Goal: Task Accomplishment & Management: Manage account settings

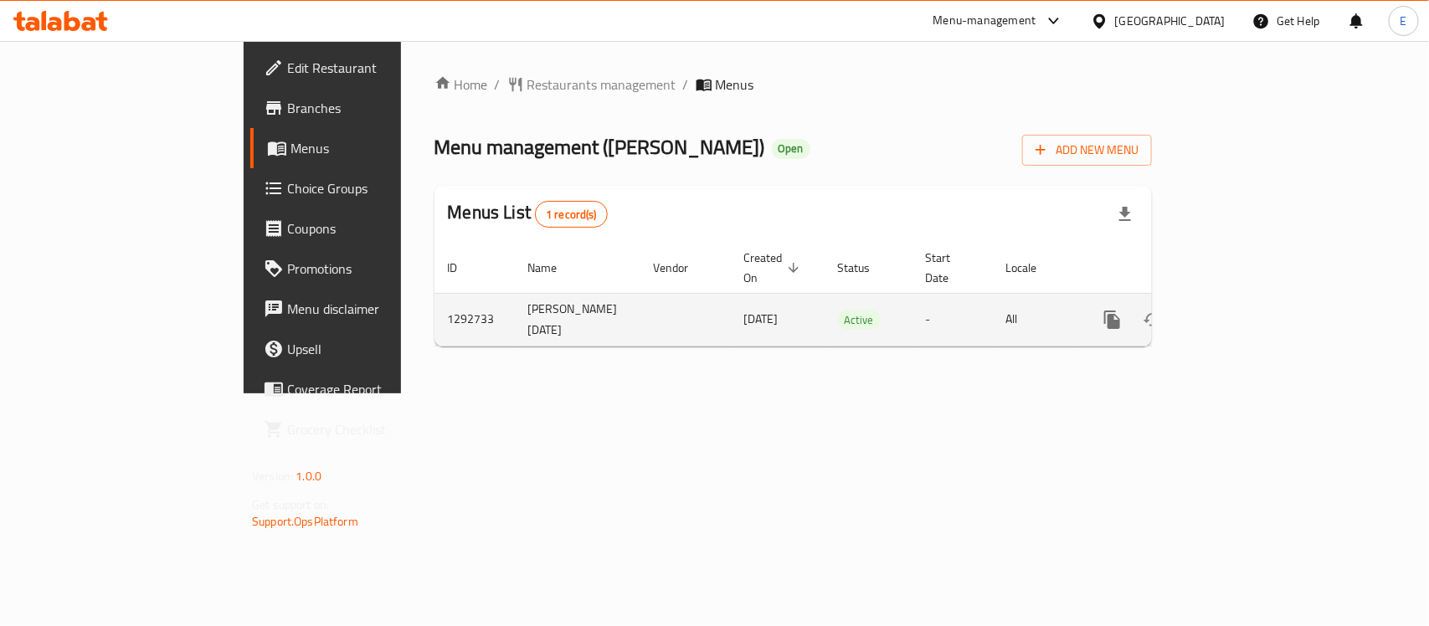
click at [1267, 308] on td "enhanced table" at bounding box center [1173, 319] width 188 height 53
click at [1244, 310] on icon "enhanced table" at bounding box center [1233, 320] width 20 height 20
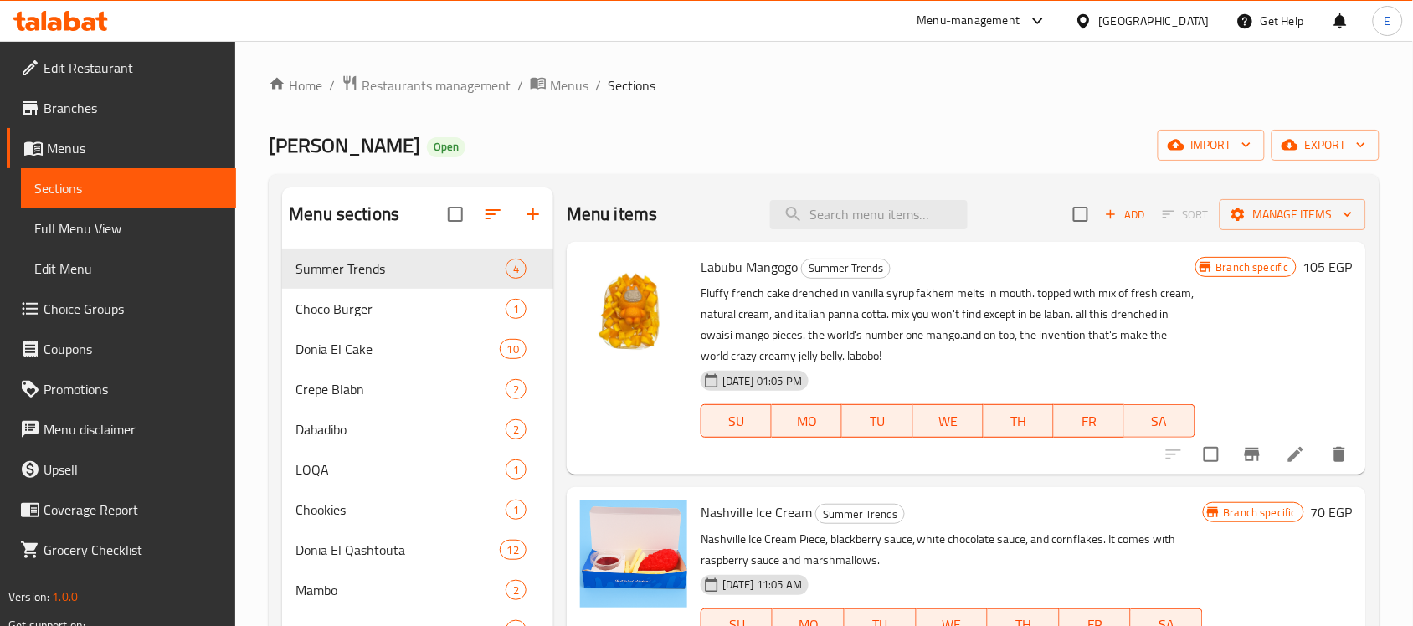
scroll to position [61, 0]
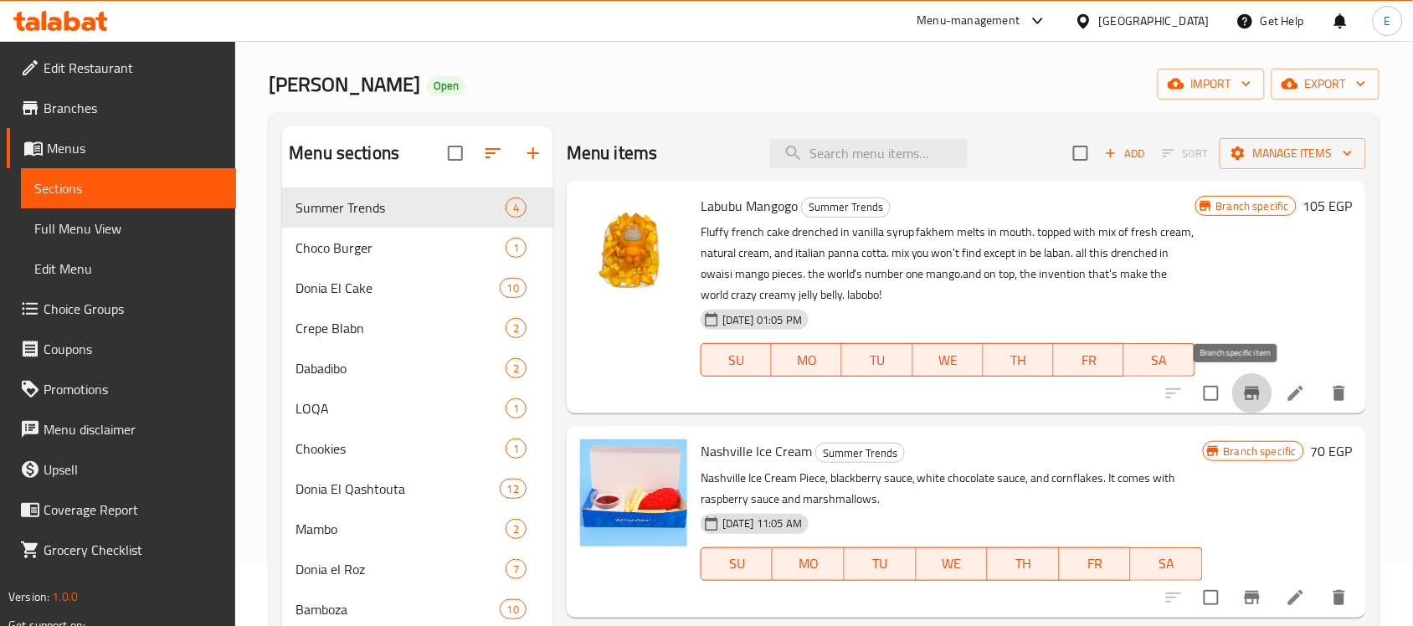
click at [1244, 378] on button "Branch-specific-item" at bounding box center [1253, 393] width 40 height 40
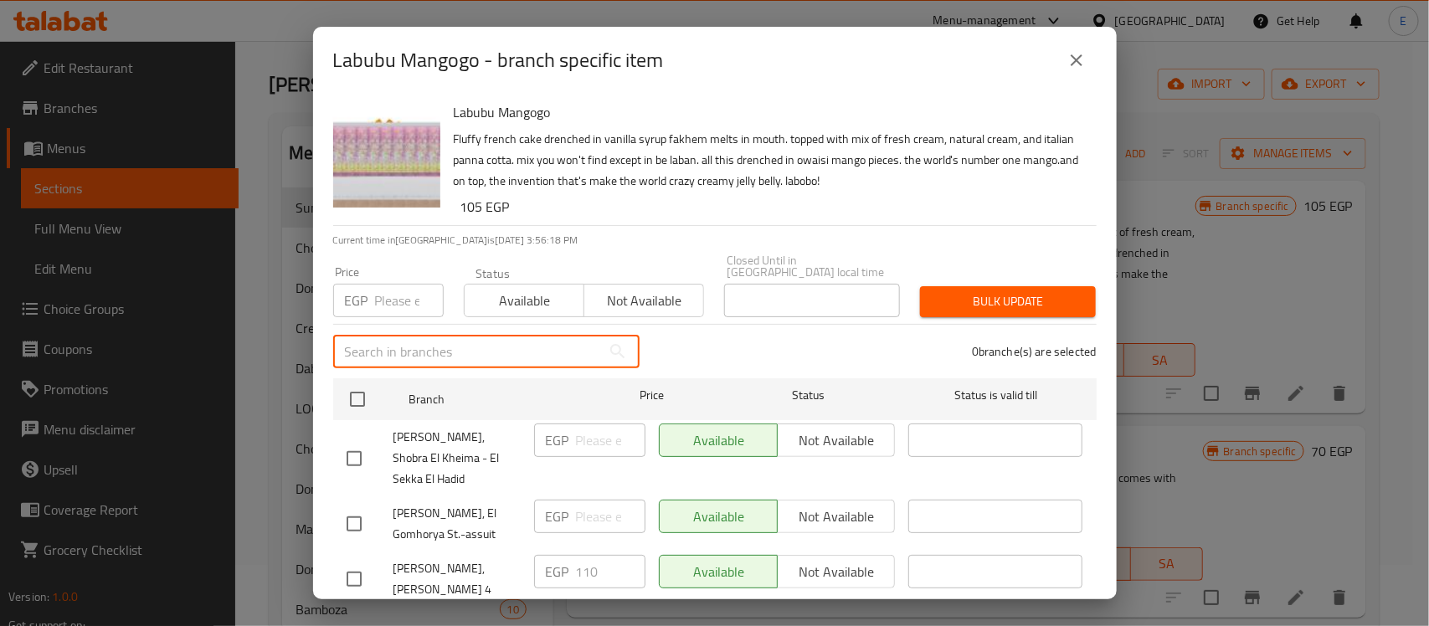
click at [498, 335] on input "text" at bounding box center [467, 351] width 268 height 33
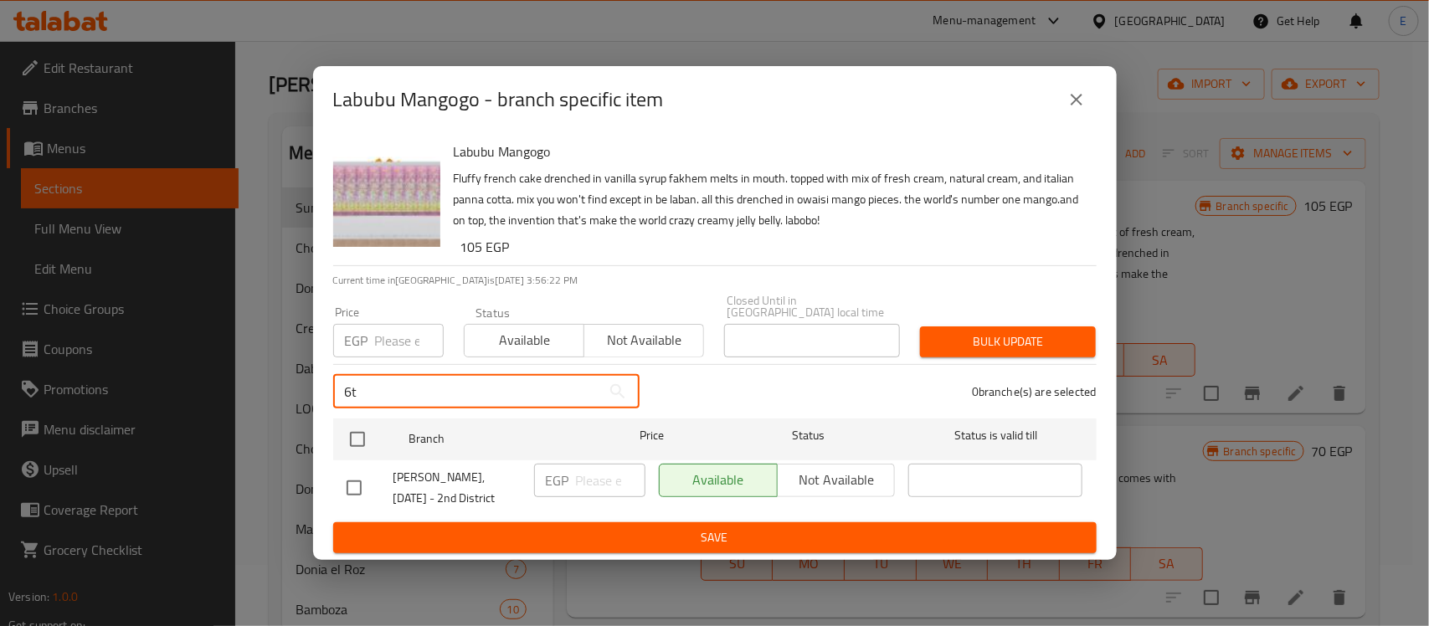
type input "6"
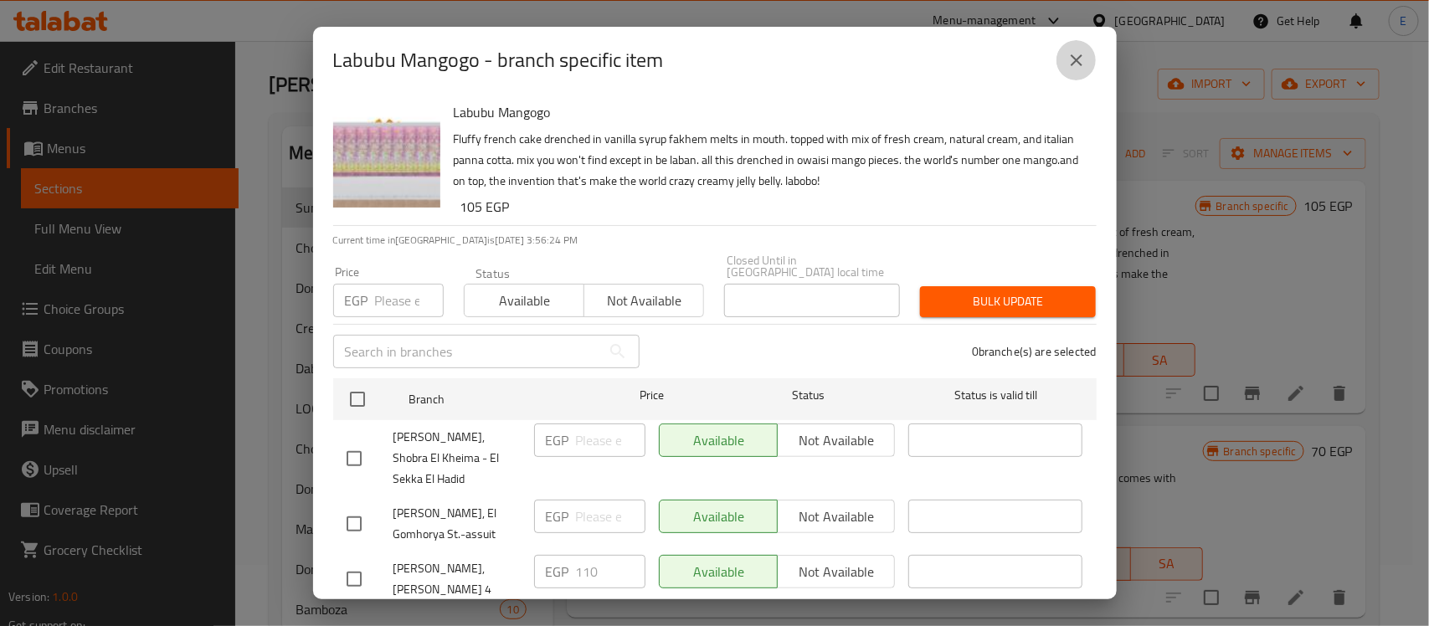
click at [1086, 60] on icon "close" at bounding box center [1077, 60] width 20 height 20
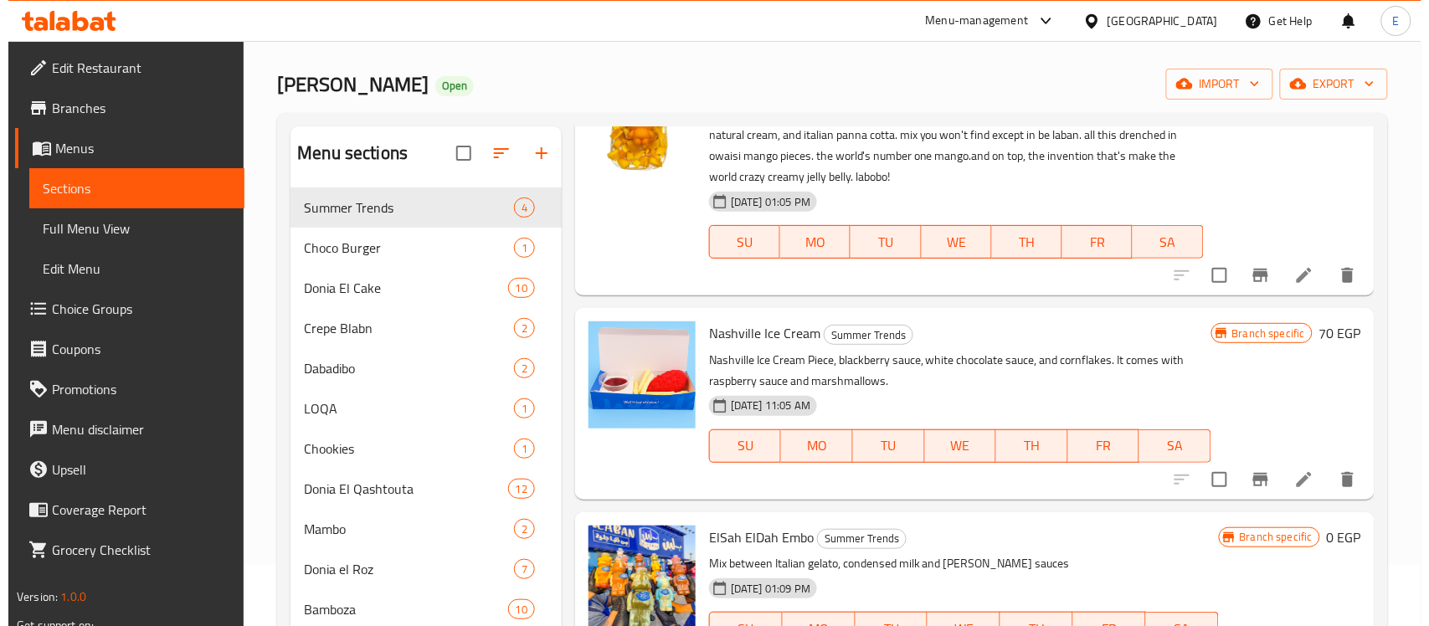
scroll to position [187, 0]
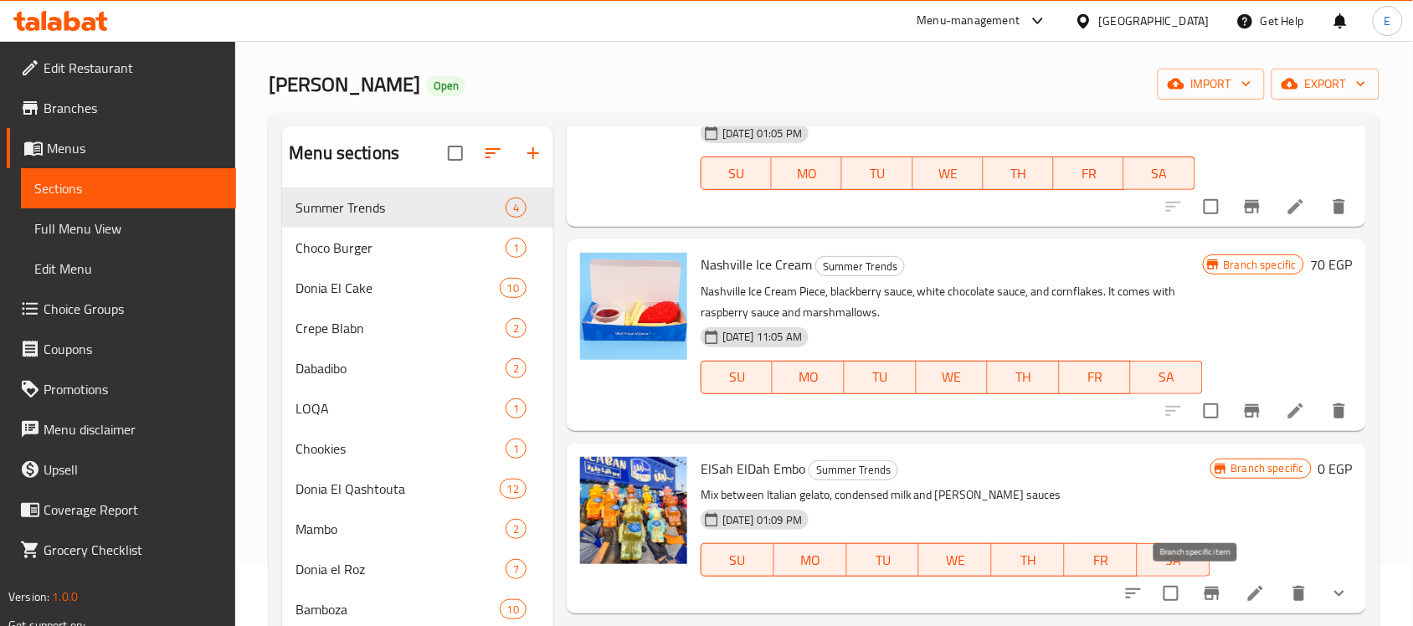
click at [1202, 584] on icon "Branch-specific-item" at bounding box center [1212, 594] width 20 height 20
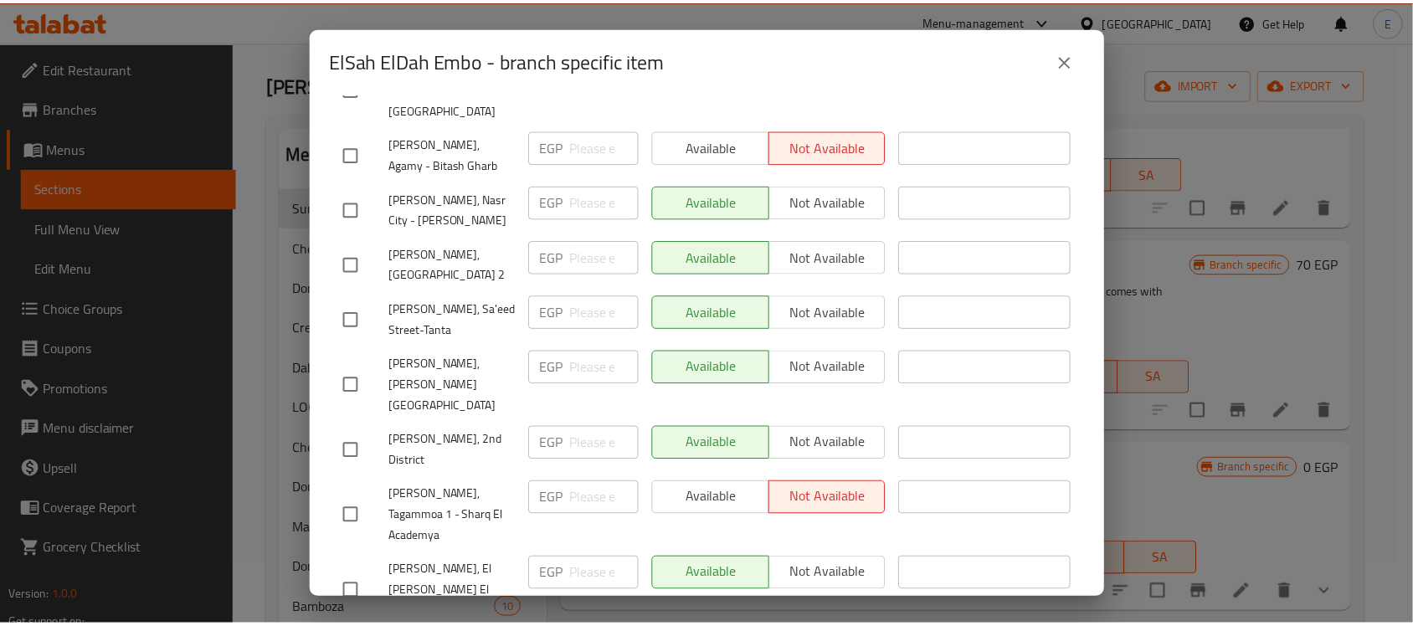
scroll to position [0, 0]
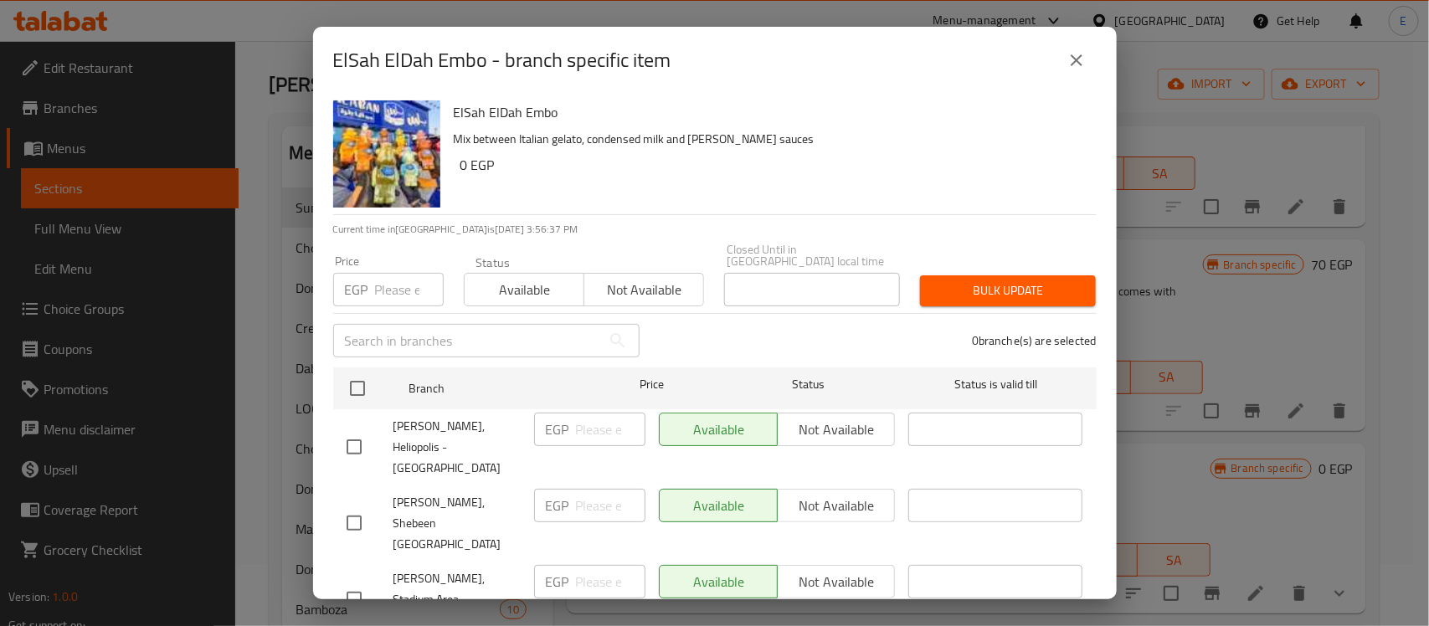
click at [509, 332] on input "text" at bounding box center [467, 340] width 268 height 33
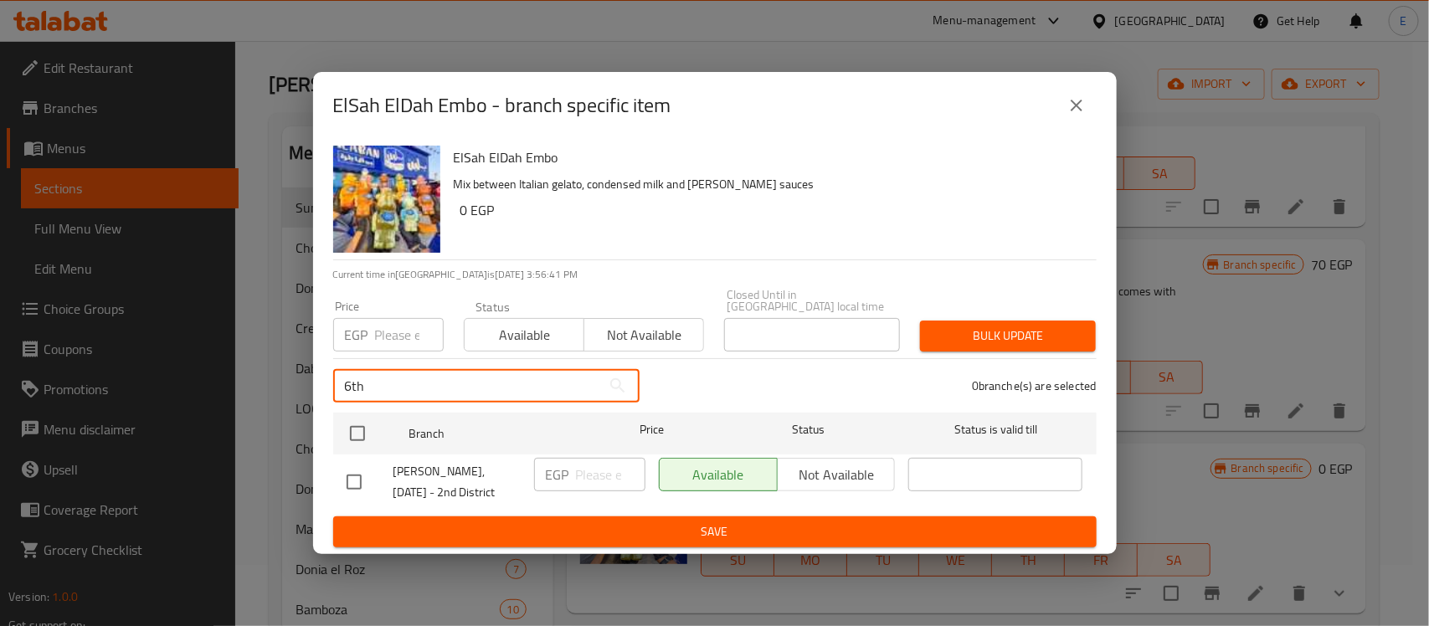
type input "6th"
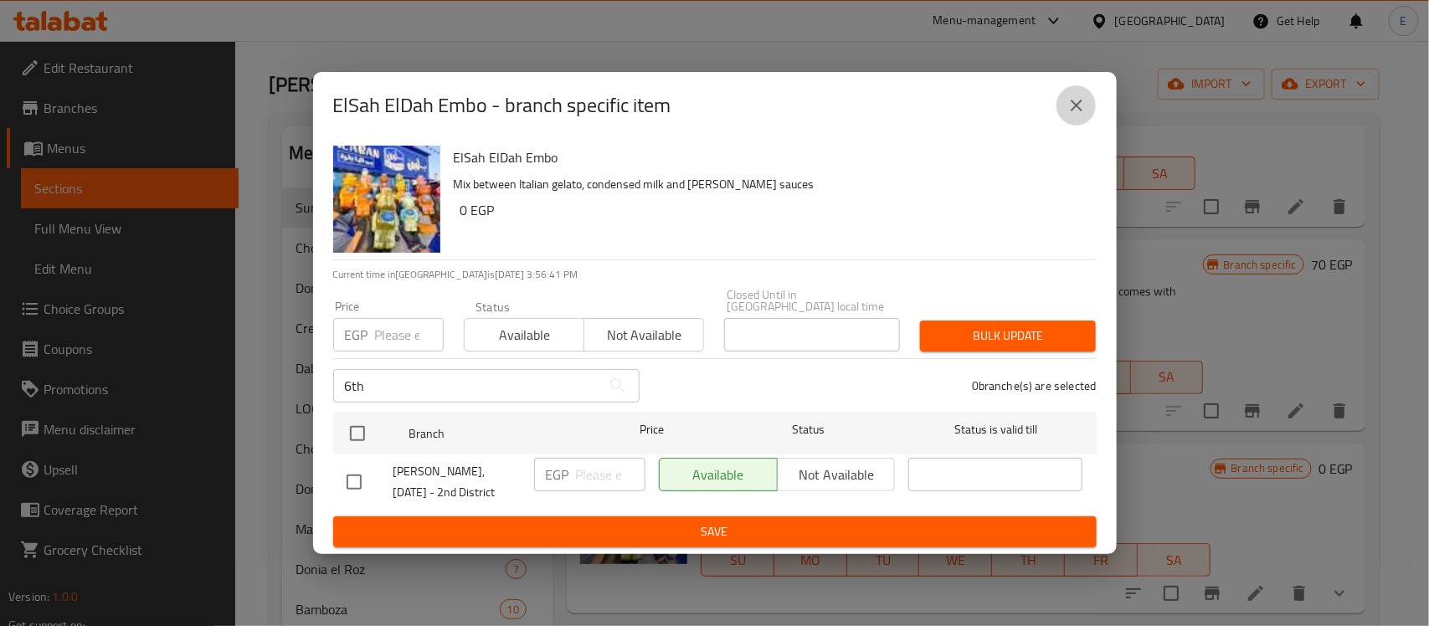
click at [1074, 106] on icon "close" at bounding box center [1077, 105] width 20 height 20
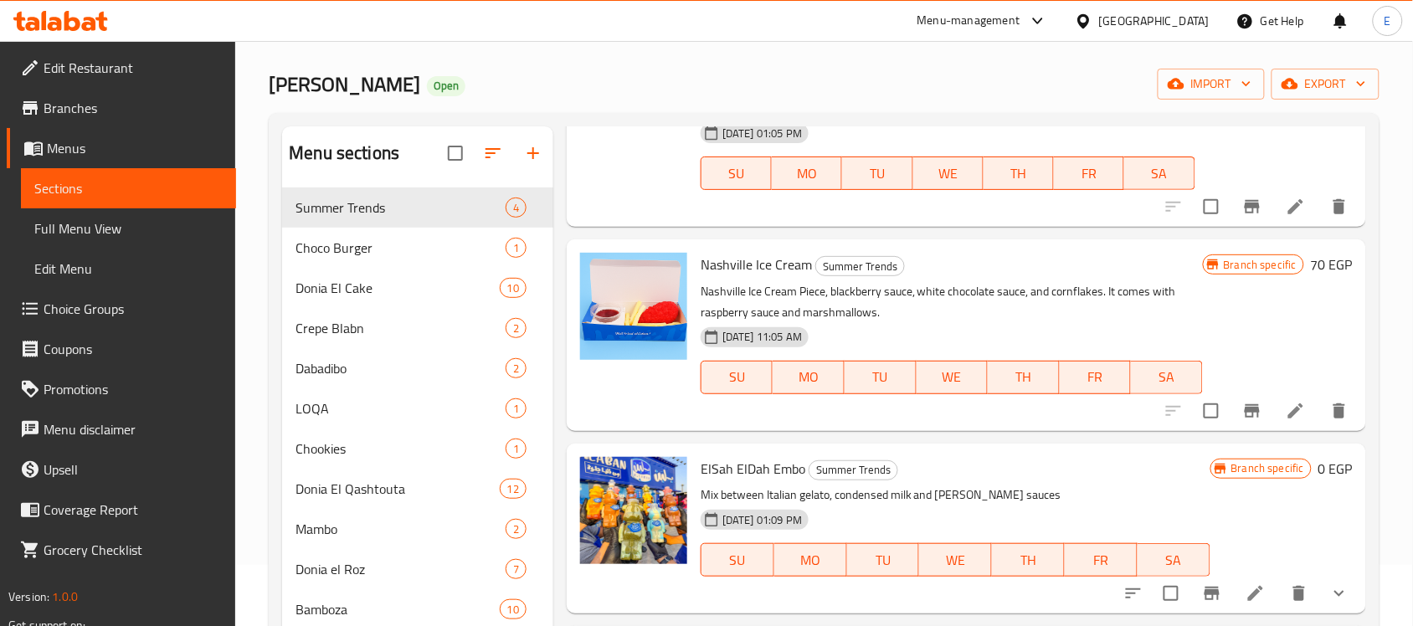
click at [1074, 106] on div "Home / Restaurants management / Menus / Sections [PERSON_NAME] Open import expo…" at bounding box center [824, 411] width 1111 height 797
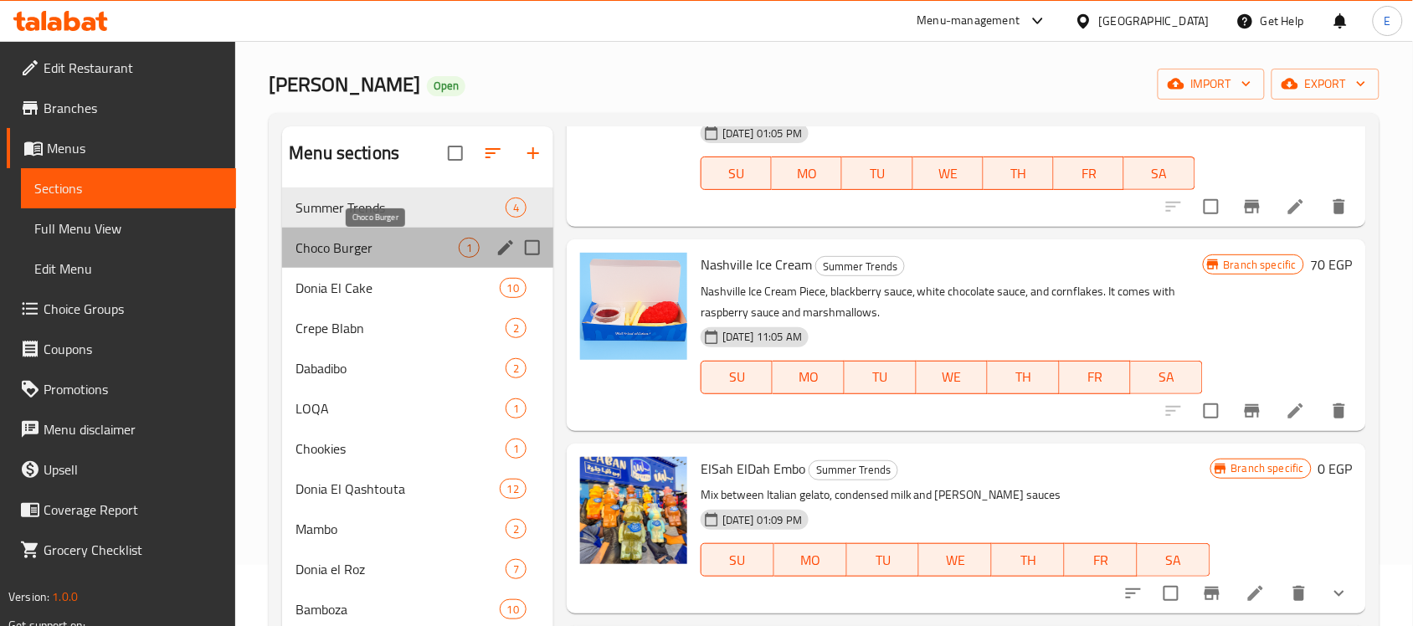
click at [365, 240] on span "Choco Burger" at bounding box center [377, 248] width 163 height 20
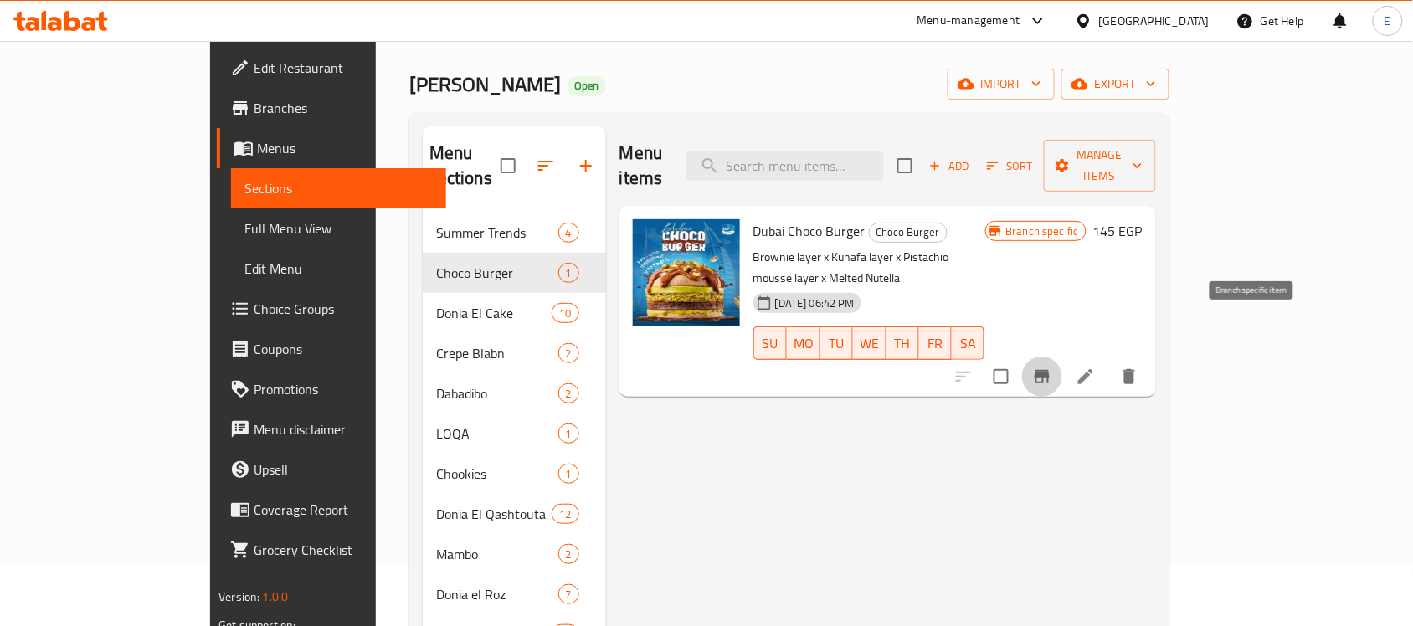
click at [1063, 357] on button "Branch-specific-item" at bounding box center [1042, 377] width 40 height 40
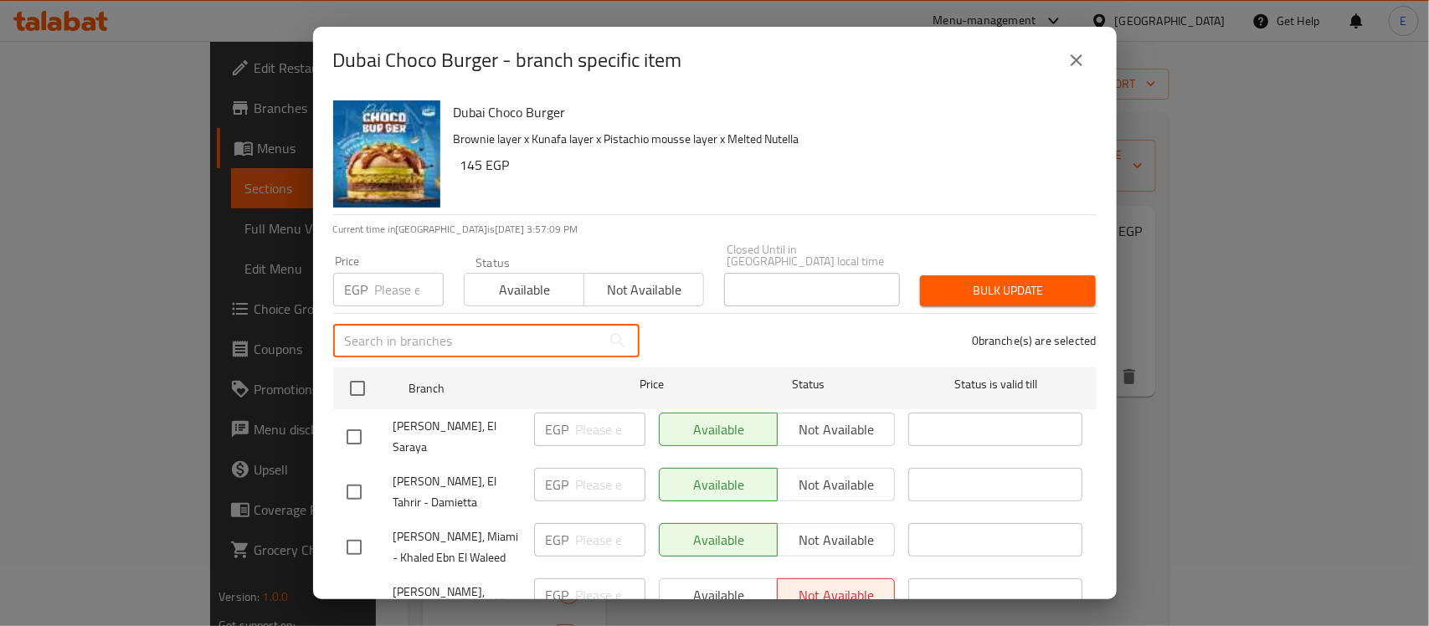
click at [454, 325] on input "text" at bounding box center [467, 340] width 268 height 33
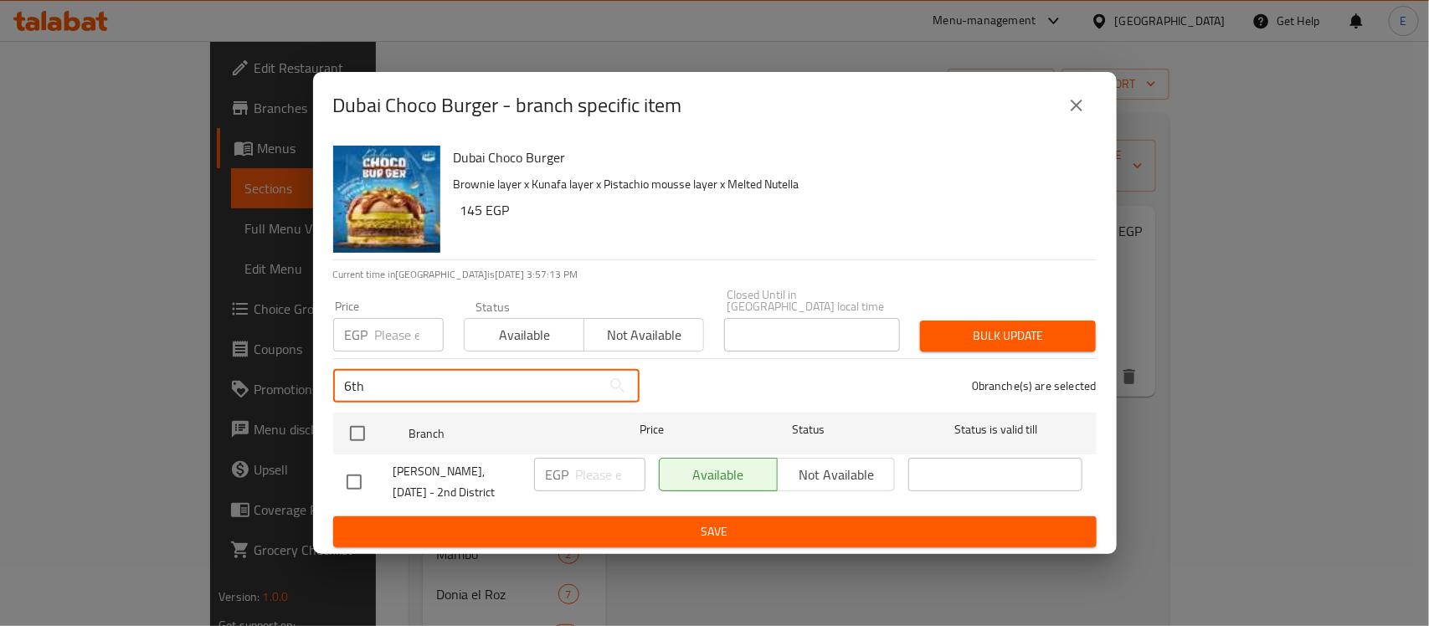
type input "6th"
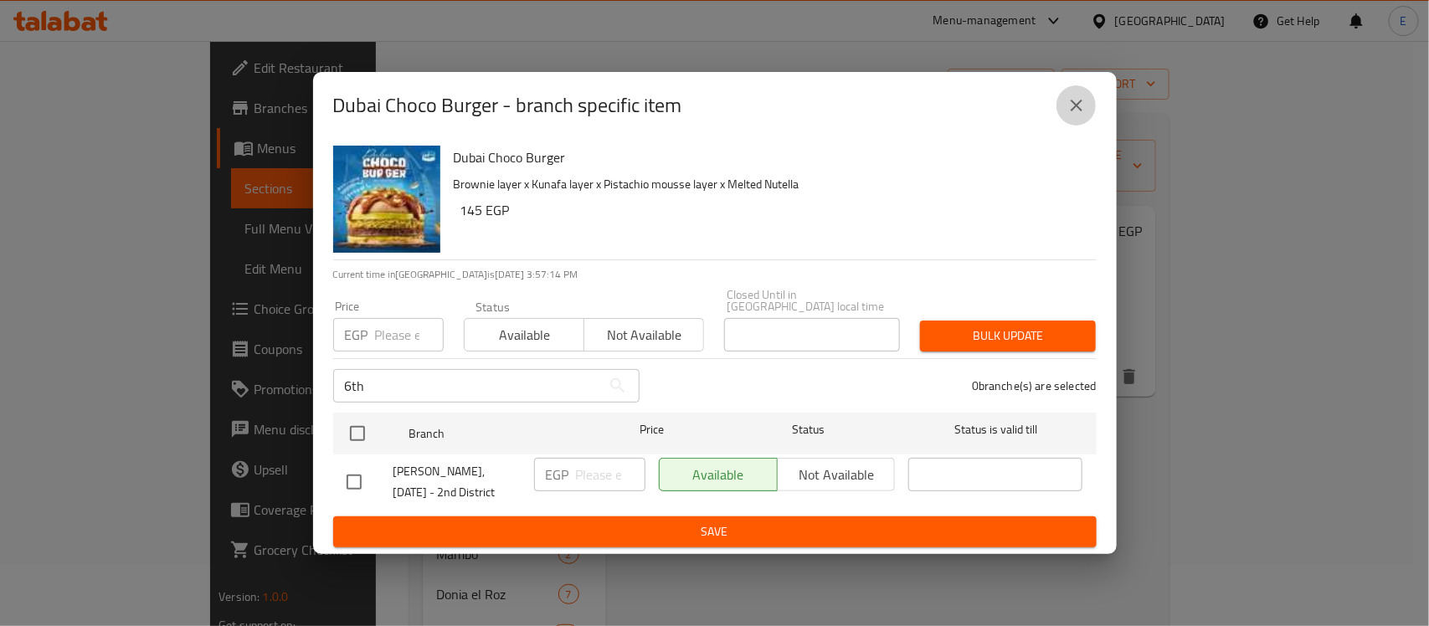
click at [1070, 111] on icon "close" at bounding box center [1077, 105] width 20 height 20
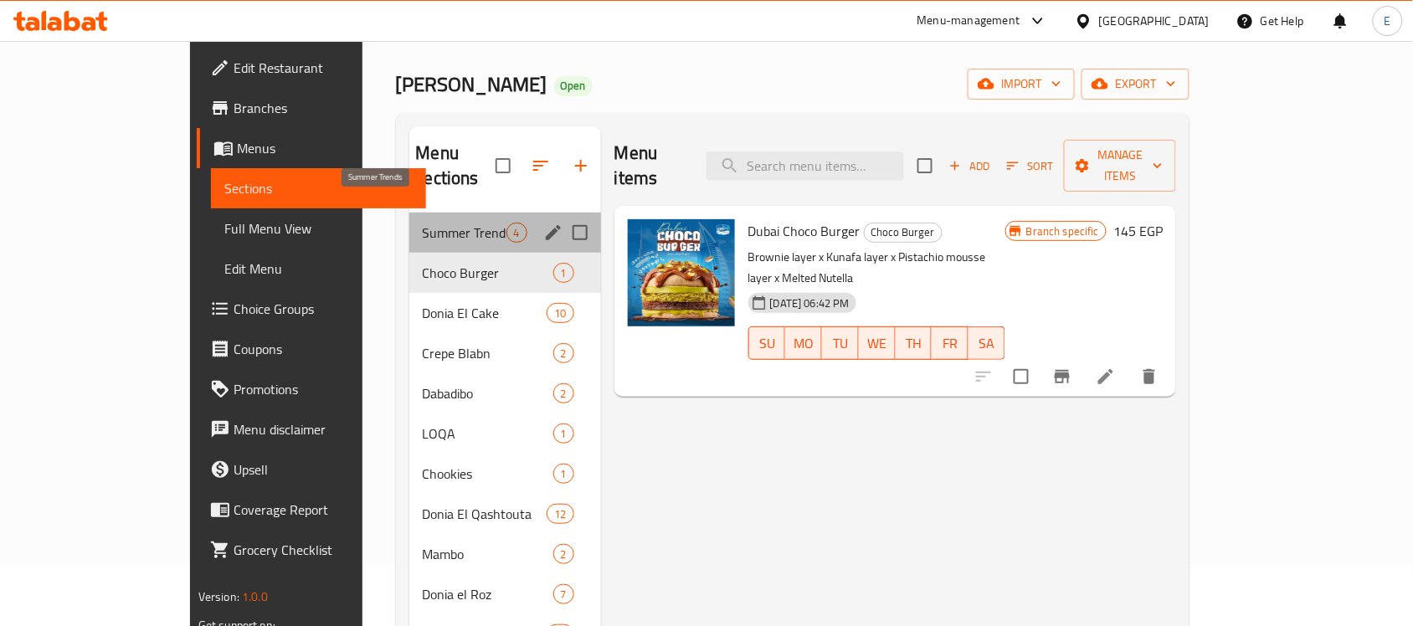
click at [423, 223] on span "Summer Trends" at bounding box center [465, 233] width 84 height 20
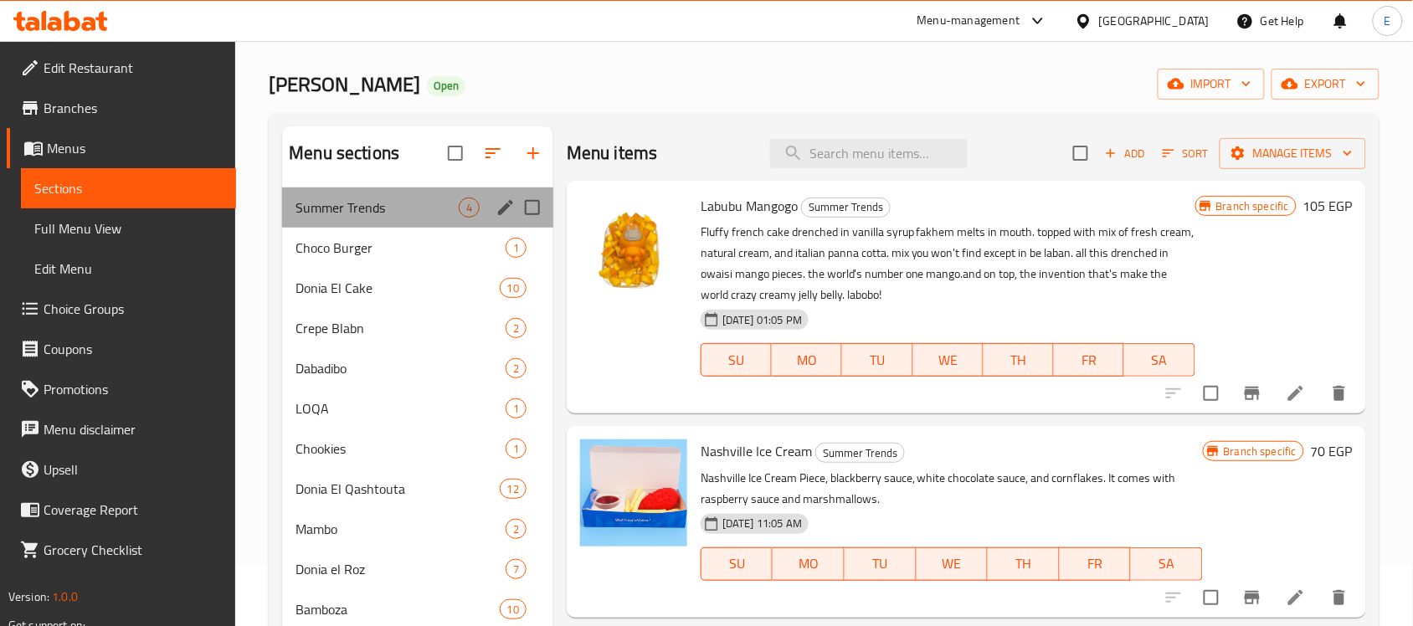
click at [381, 224] on div "Summer Trends 4" at bounding box center [417, 208] width 271 height 40
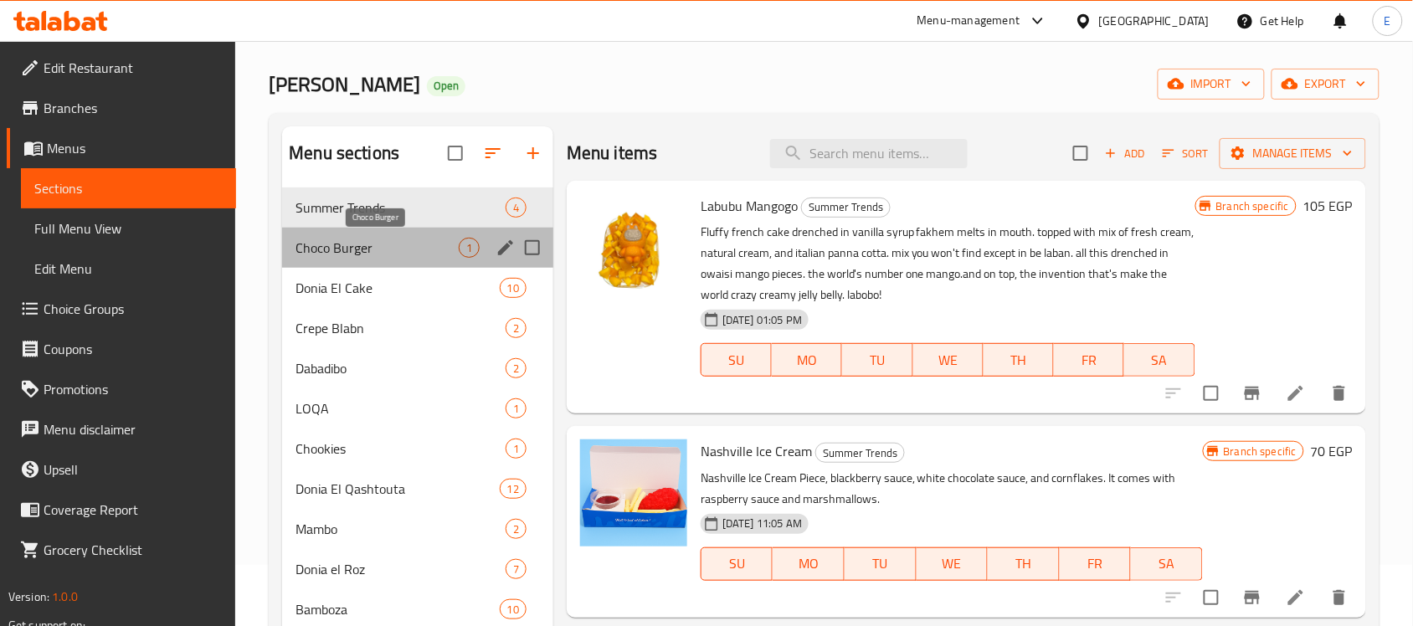
click at [390, 243] on span "Choco Burger" at bounding box center [377, 248] width 163 height 20
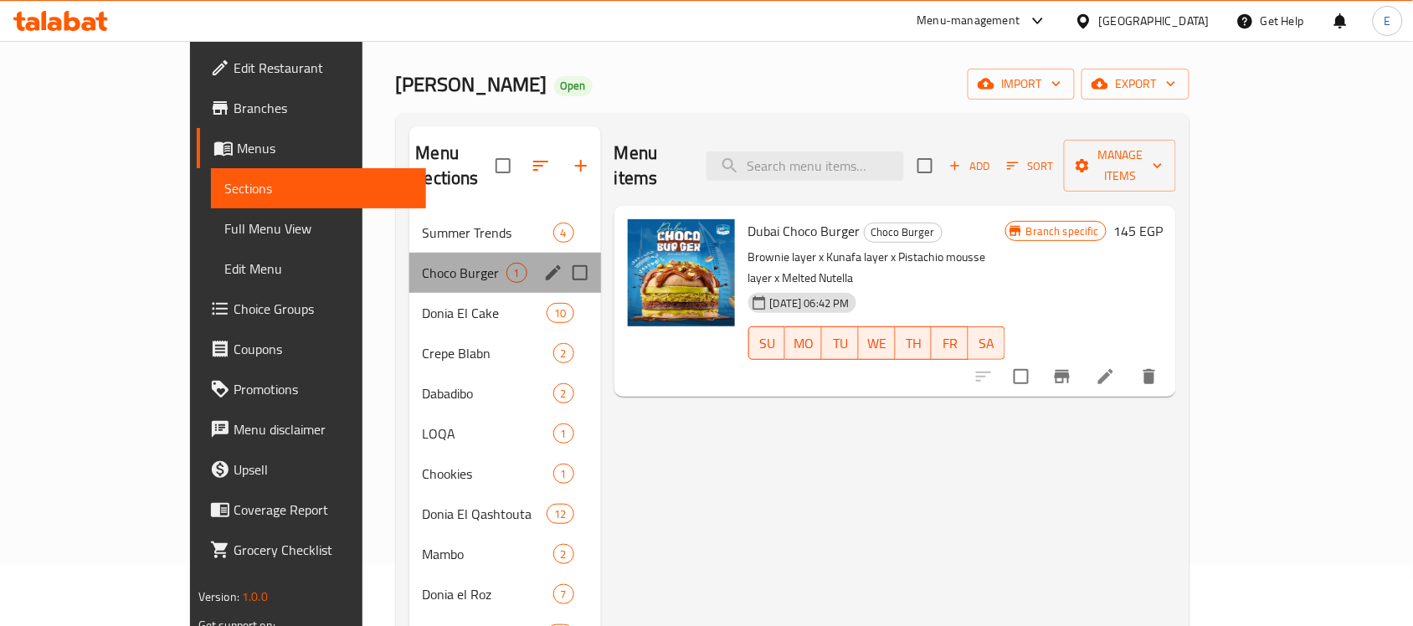
click at [470, 253] on div "Choco Burger 1" at bounding box center [505, 273] width 192 height 40
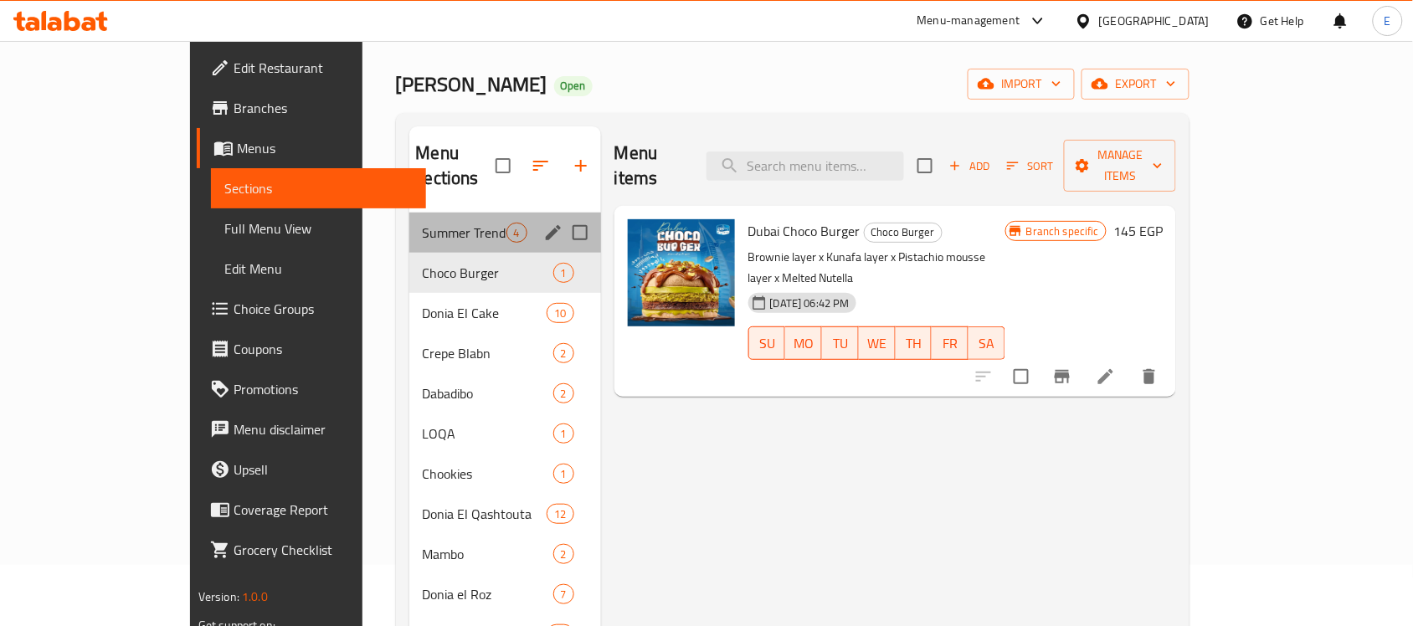
click at [409, 218] on div "Summer Trends 4" at bounding box center [505, 233] width 192 height 40
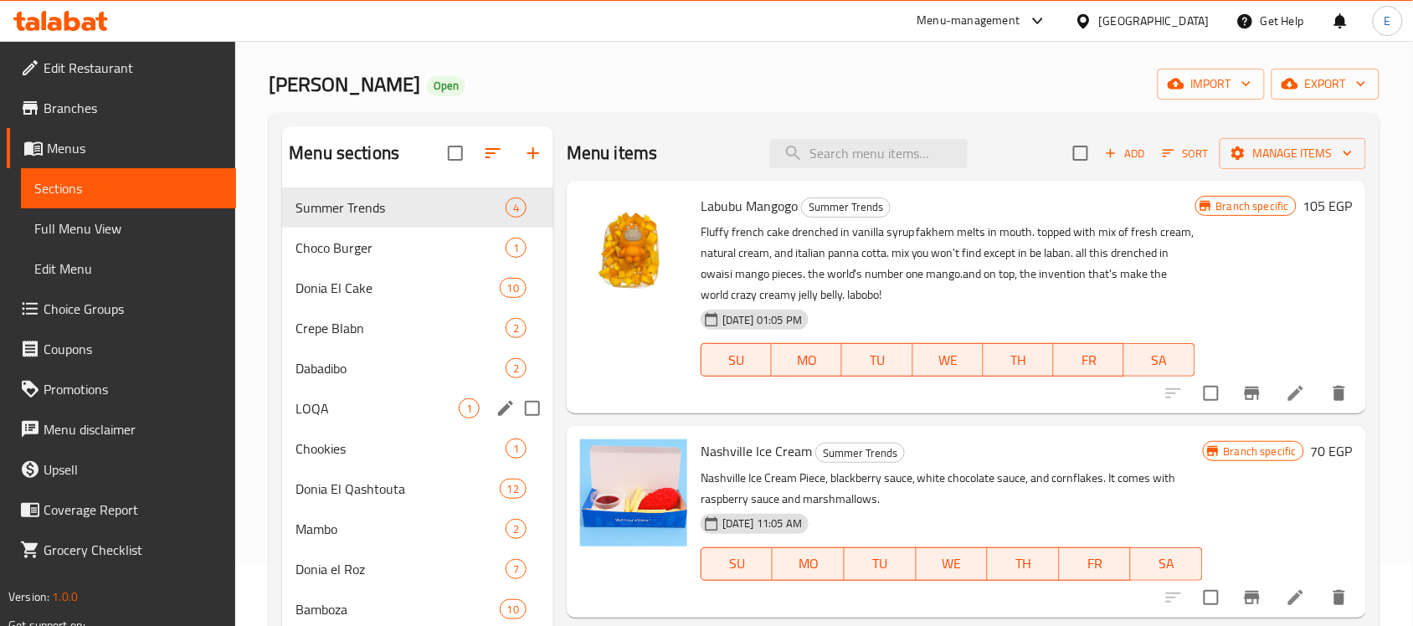
scroll to position [278, 0]
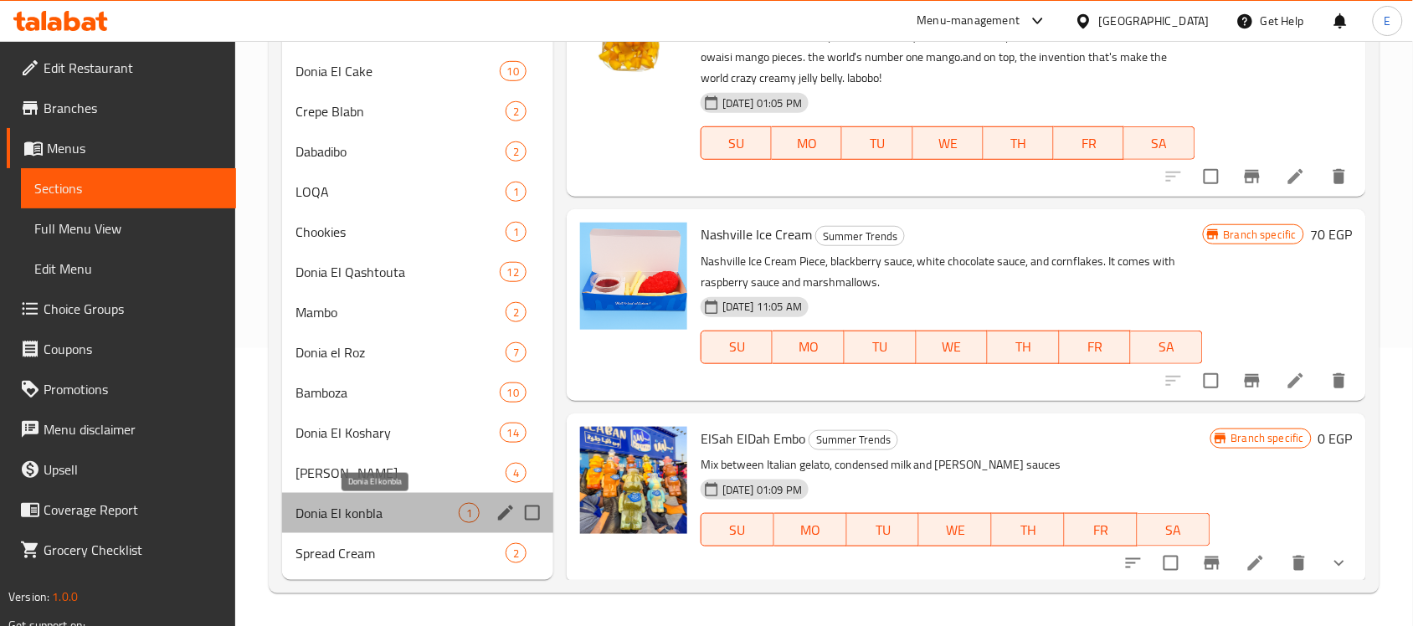
click at [394, 517] on span "Donia El konbla" at bounding box center [377, 513] width 163 height 20
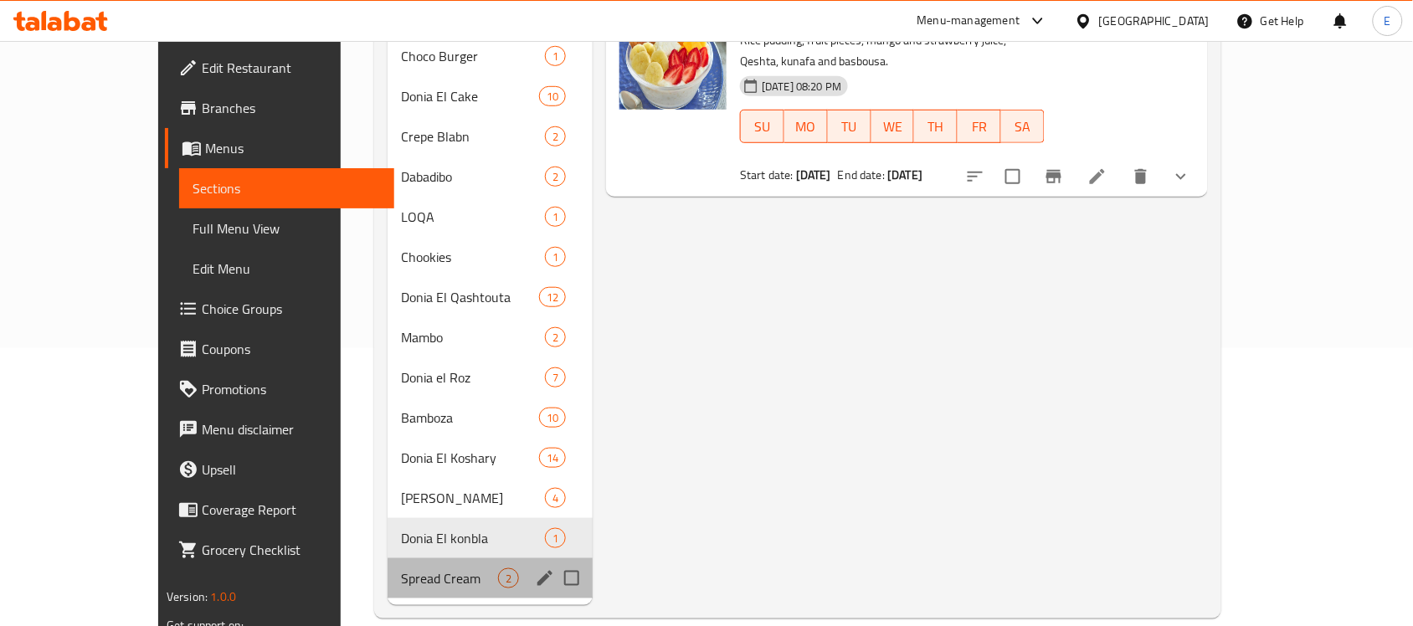
click at [394, 559] on div "Spread Cream 2" at bounding box center [490, 579] width 205 height 40
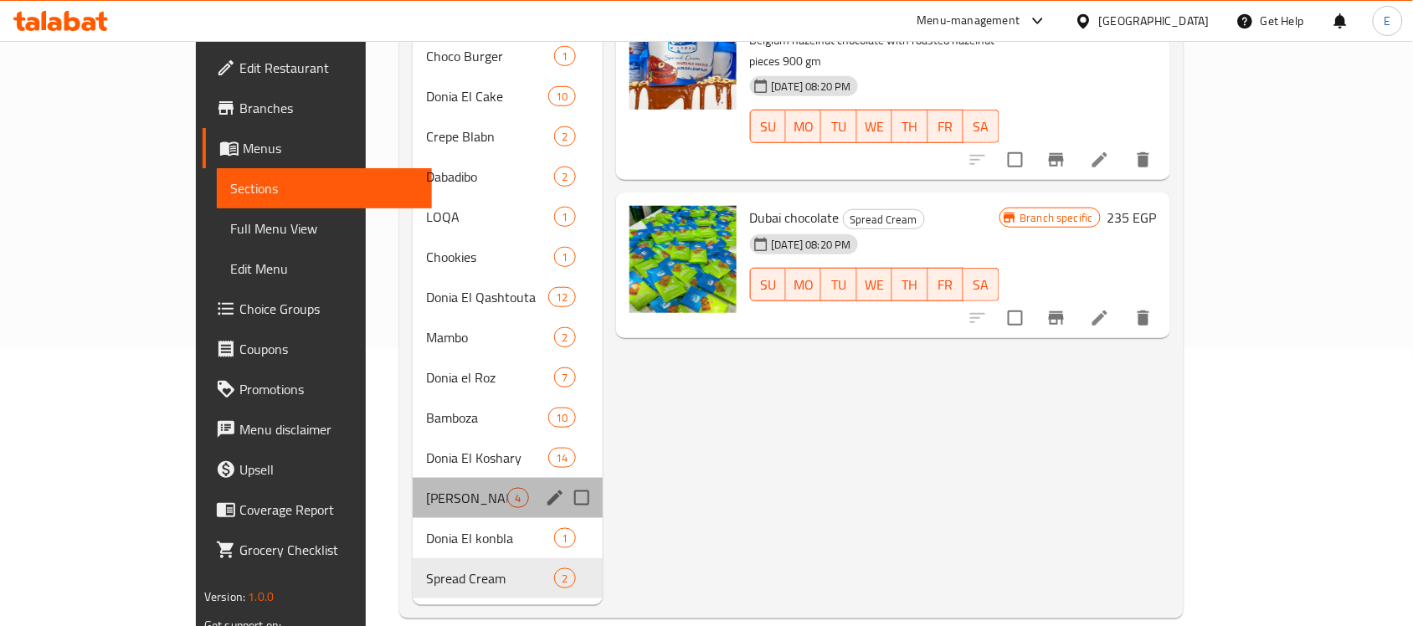
click at [413, 487] on div "Donia Om Ali 4" at bounding box center [507, 498] width 189 height 40
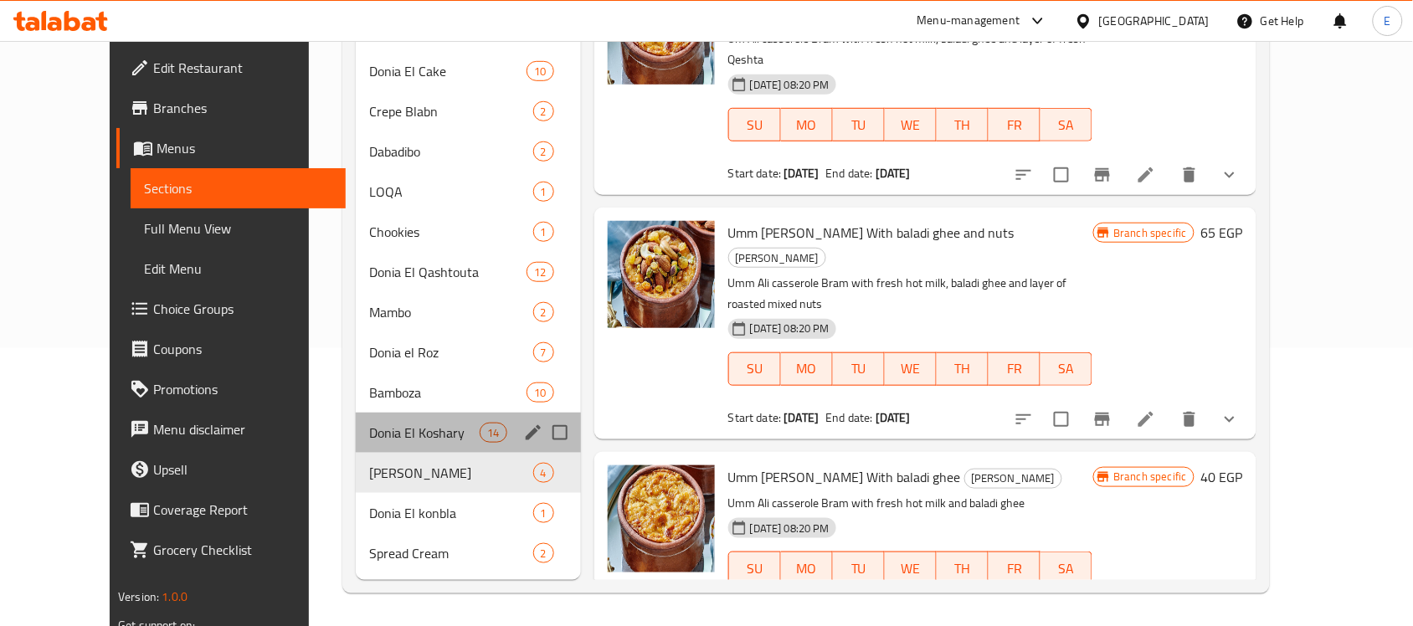
click at [404, 419] on div "Donia El Koshary 14" at bounding box center [468, 433] width 225 height 40
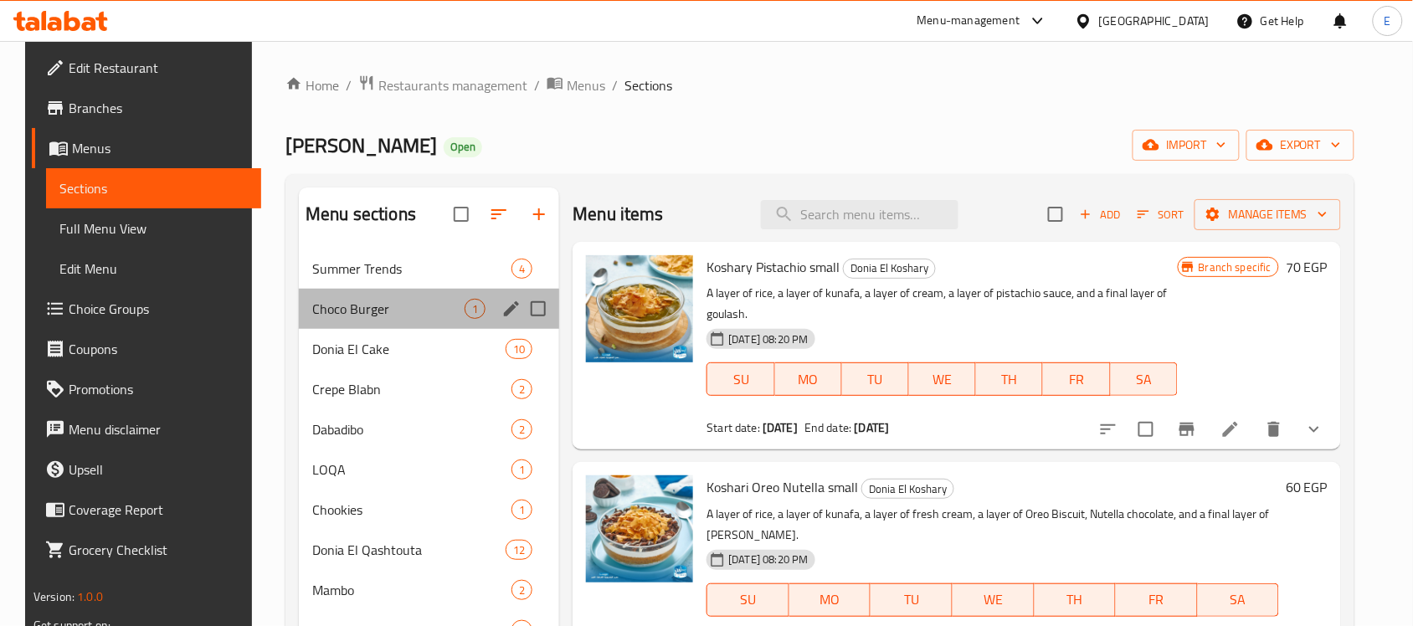
click at [434, 294] on div "Choco Burger 1" at bounding box center [429, 309] width 260 height 40
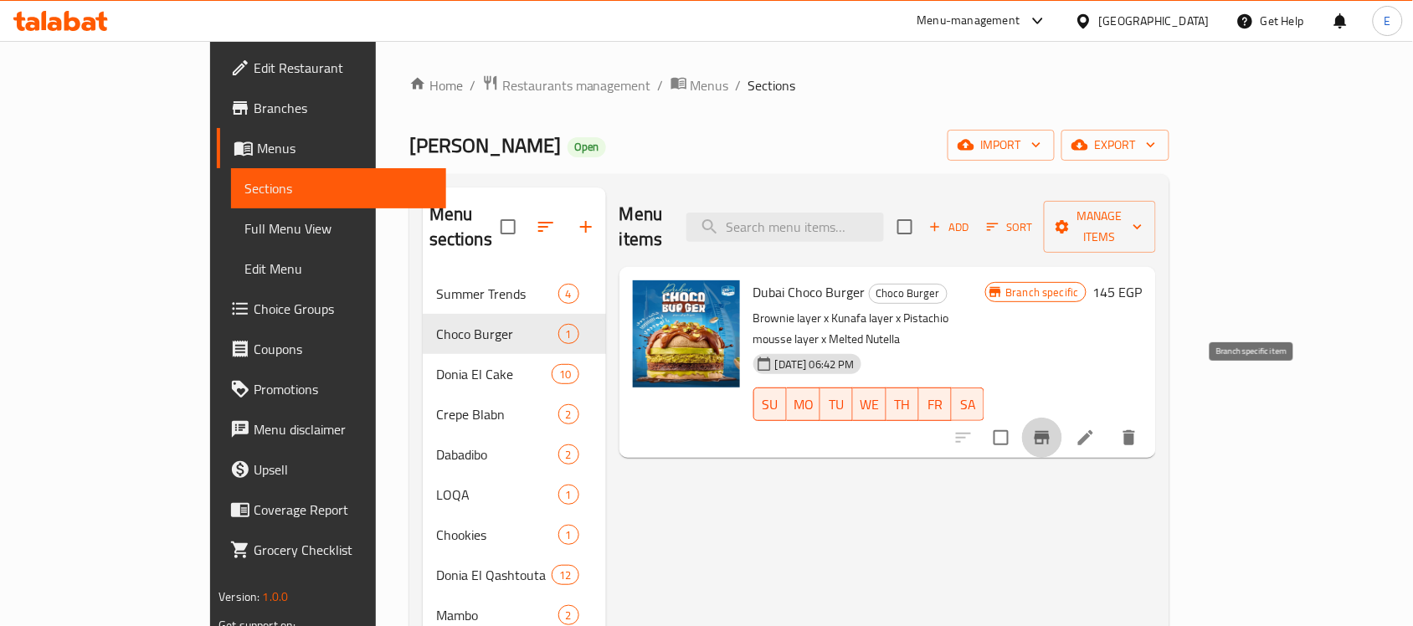
click at [1063, 418] on button "Branch-specific-item" at bounding box center [1042, 438] width 40 height 40
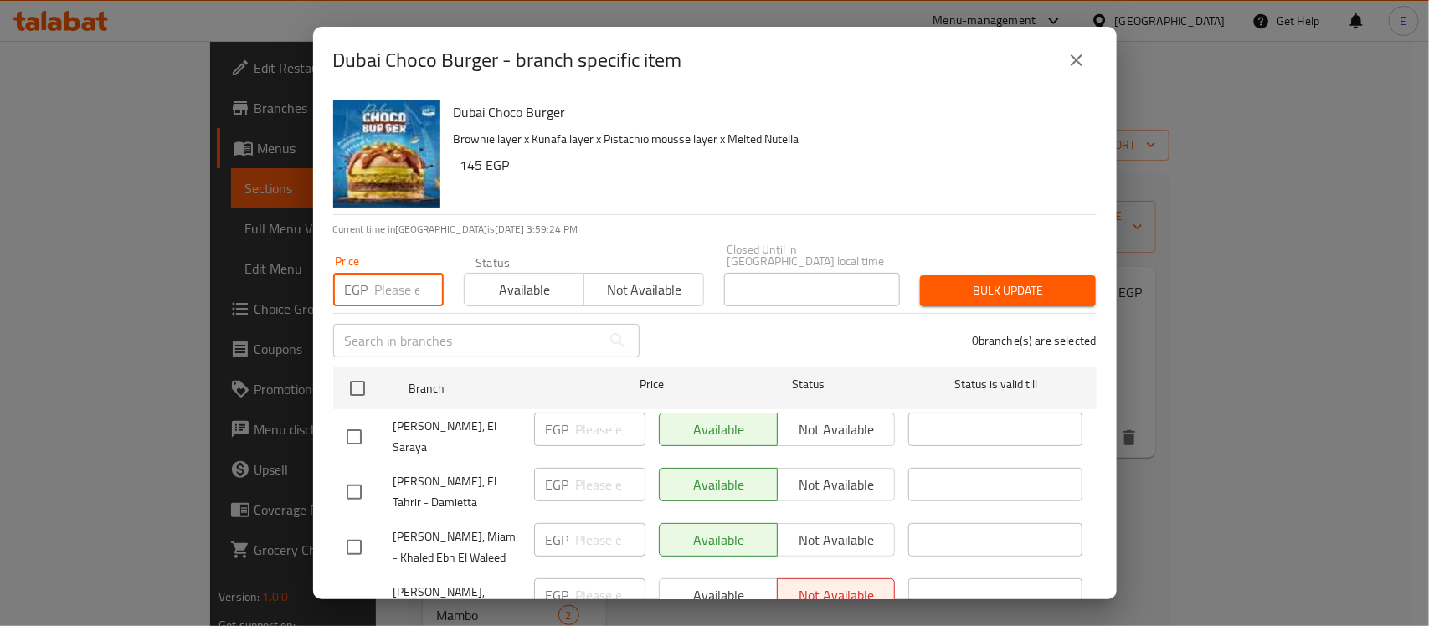
click at [381, 273] on input "number" at bounding box center [409, 289] width 69 height 33
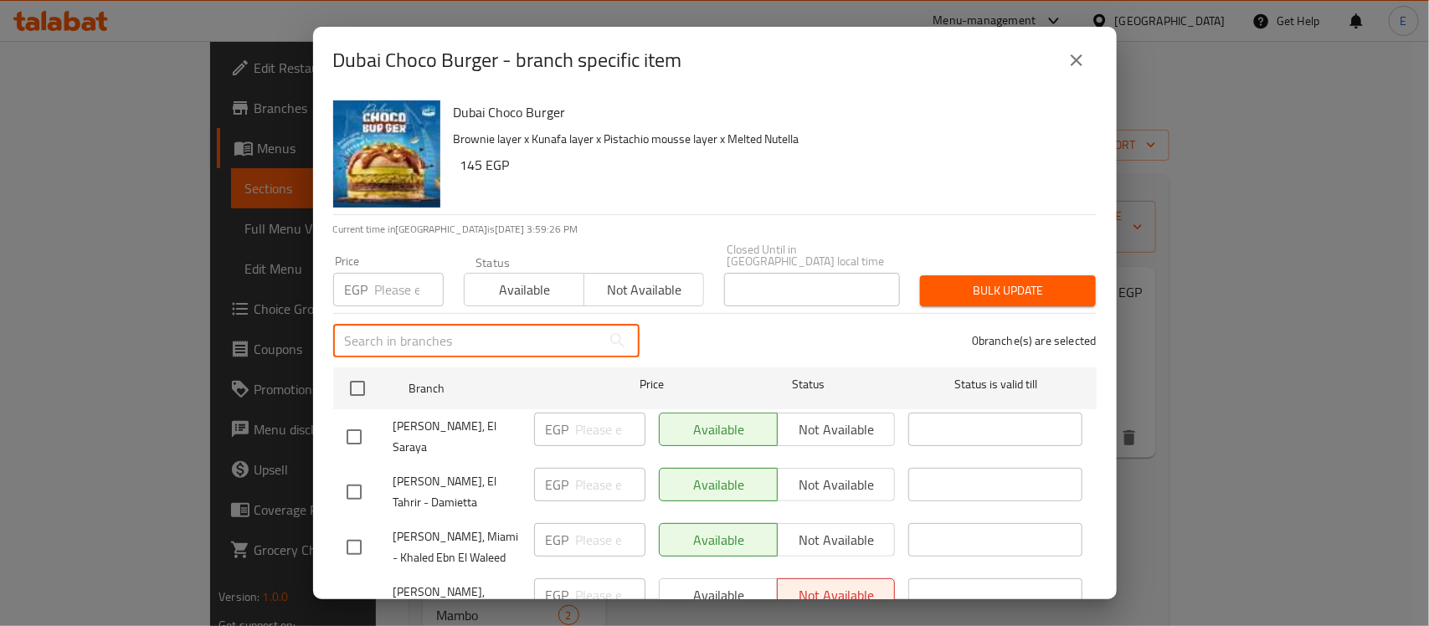
click at [391, 344] on input "text" at bounding box center [467, 340] width 268 height 33
drag, startPoint x: 391, startPoint y: 344, endPoint x: 378, endPoint y: 333, distance: 16.6
click at [391, 344] on input "f" at bounding box center [467, 340] width 268 height 33
click at [378, 333] on input "f" at bounding box center [467, 340] width 268 height 33
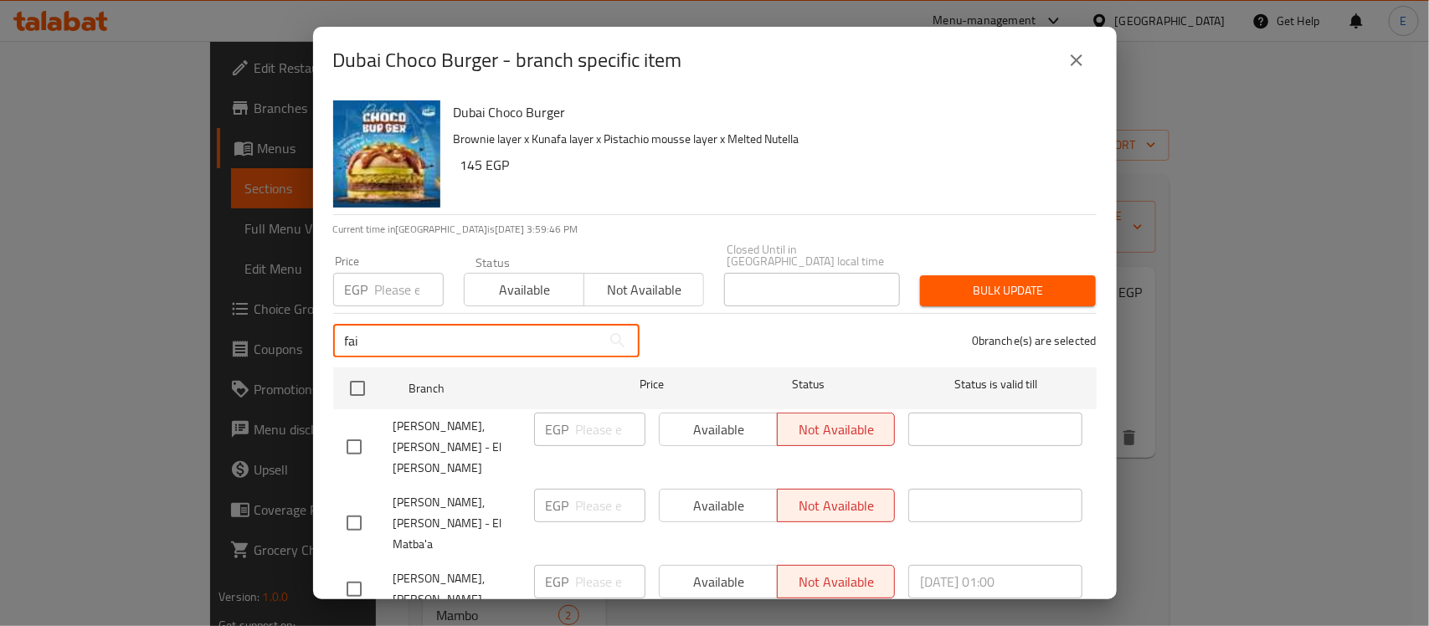
type input "fai"
